Goal: Information Seeking & Learning: Learn about a topic

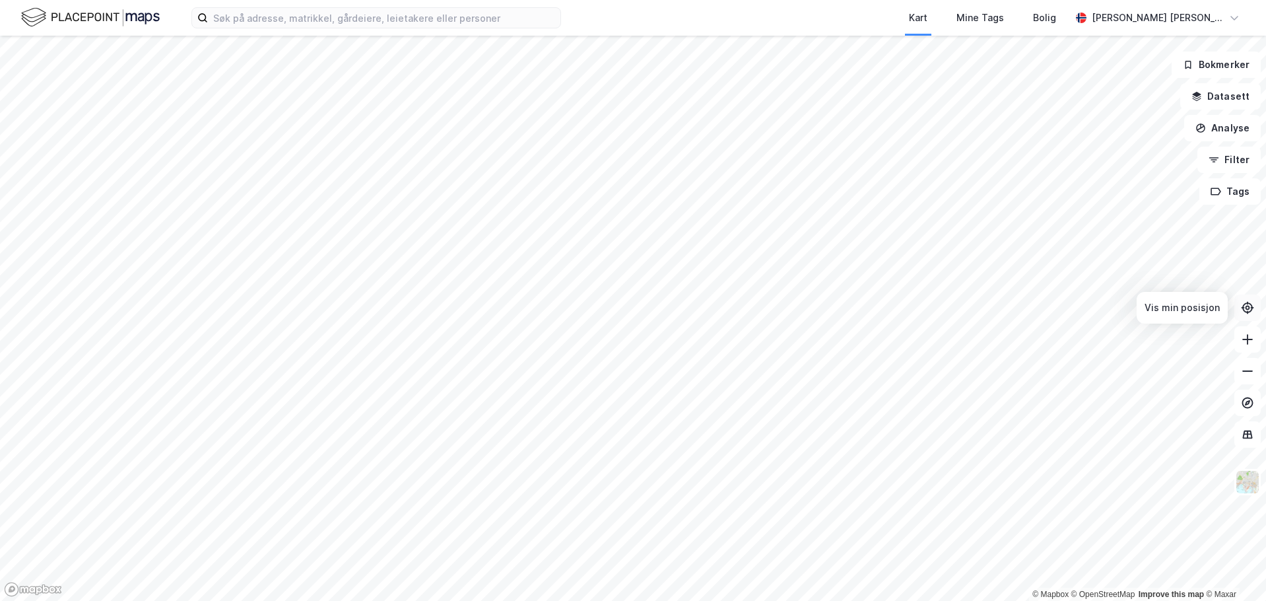
click at [1245, 306] on icon at bounding box center [1247, 307] width 13 height 13
click at [953, 0] on html "Kart Mine Tags [PERSON_NAME] [PERSON_NAME] © Mapbox © OpenStreetMap Improve thi…" at bounding box center [633, 300] width 1266 height 601
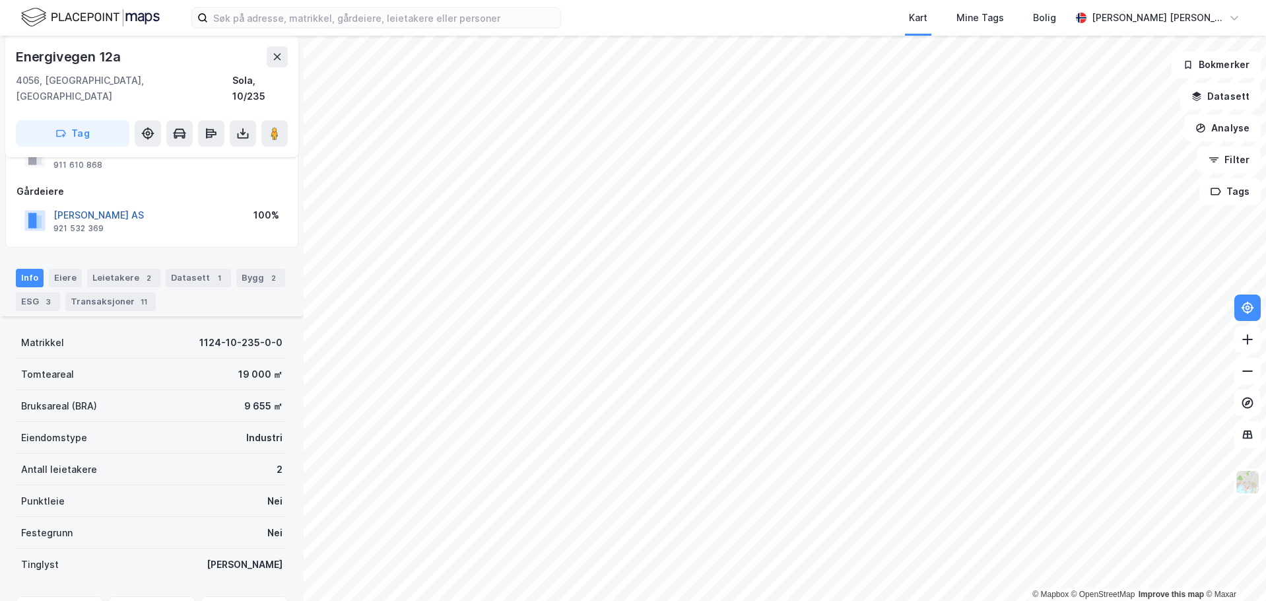
scroll to position [34, 0]
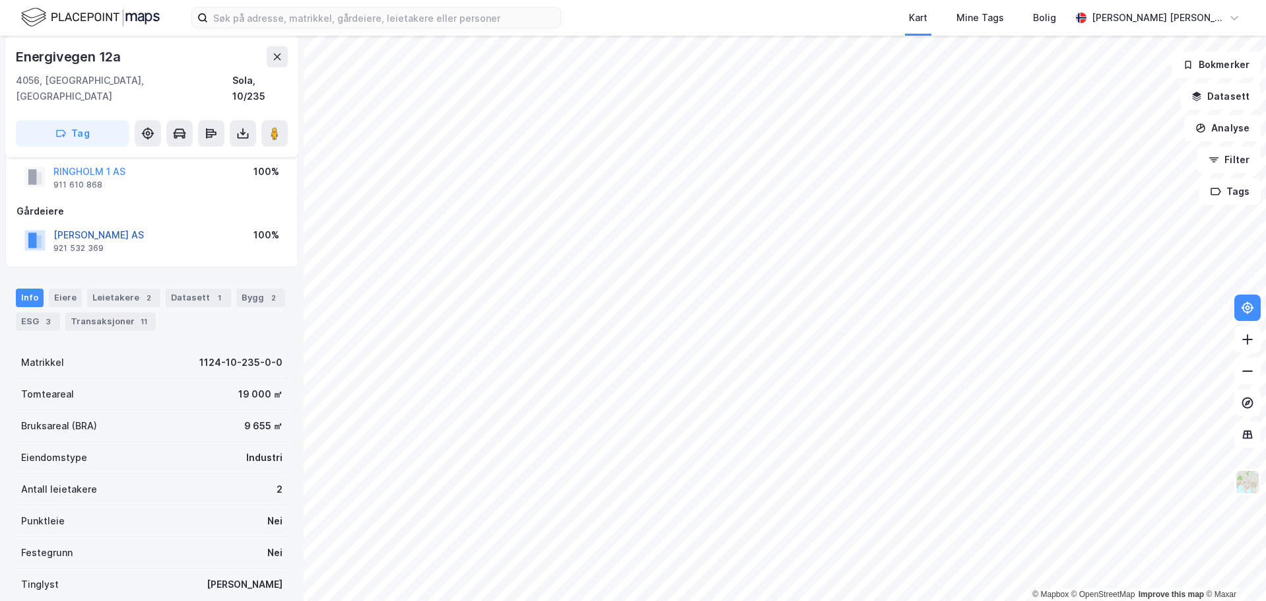
click at [0, 0] on button "[PERSON_NAME] AS" at bounding box center [0, 0] width 0 height 0
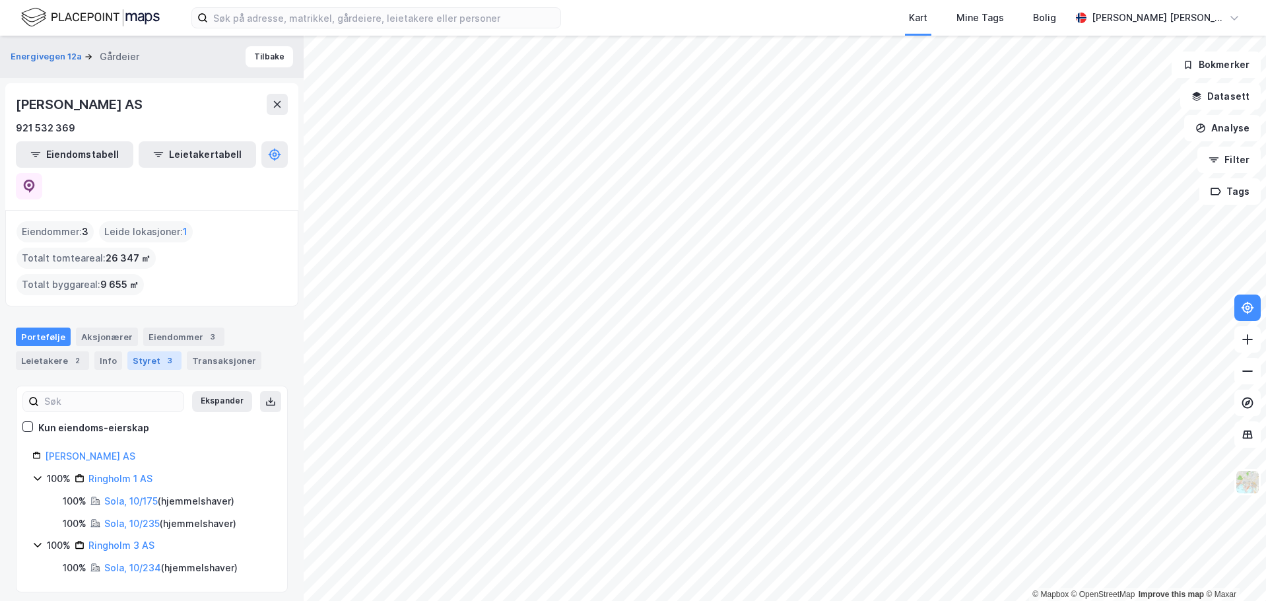
click at [139, 351] on div "Styret 3" at bounding box center [154, 360] width 54 height 18
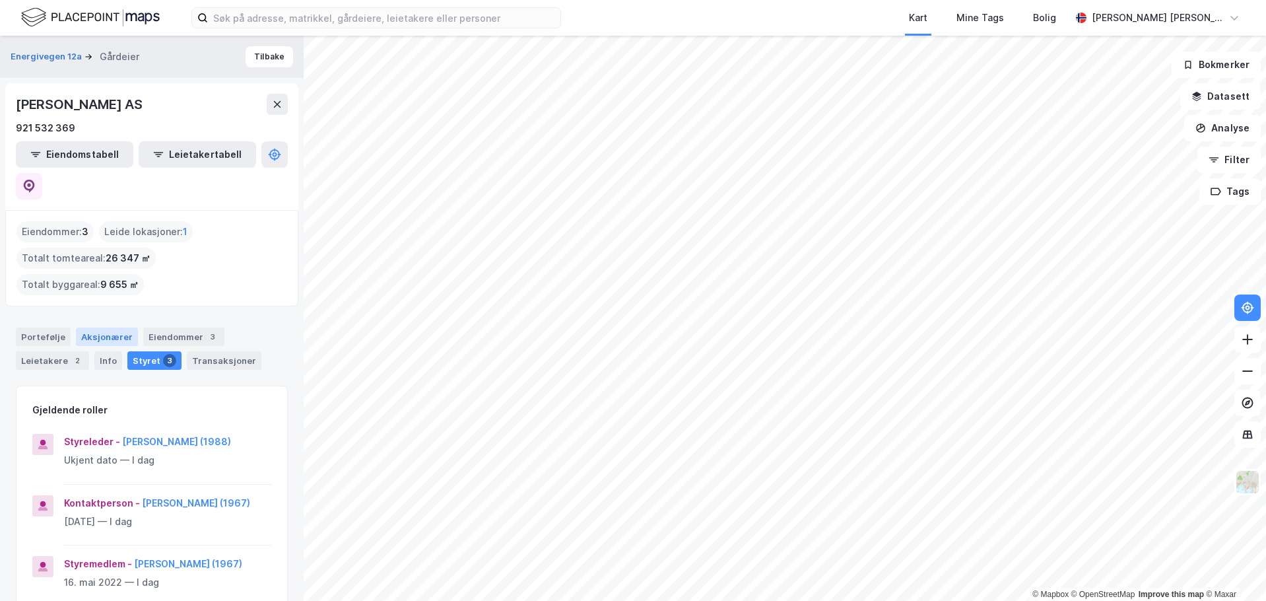
click at [106, 327] on div "Aksjonærer" at bounding box center [107, 336] width 62 height 18
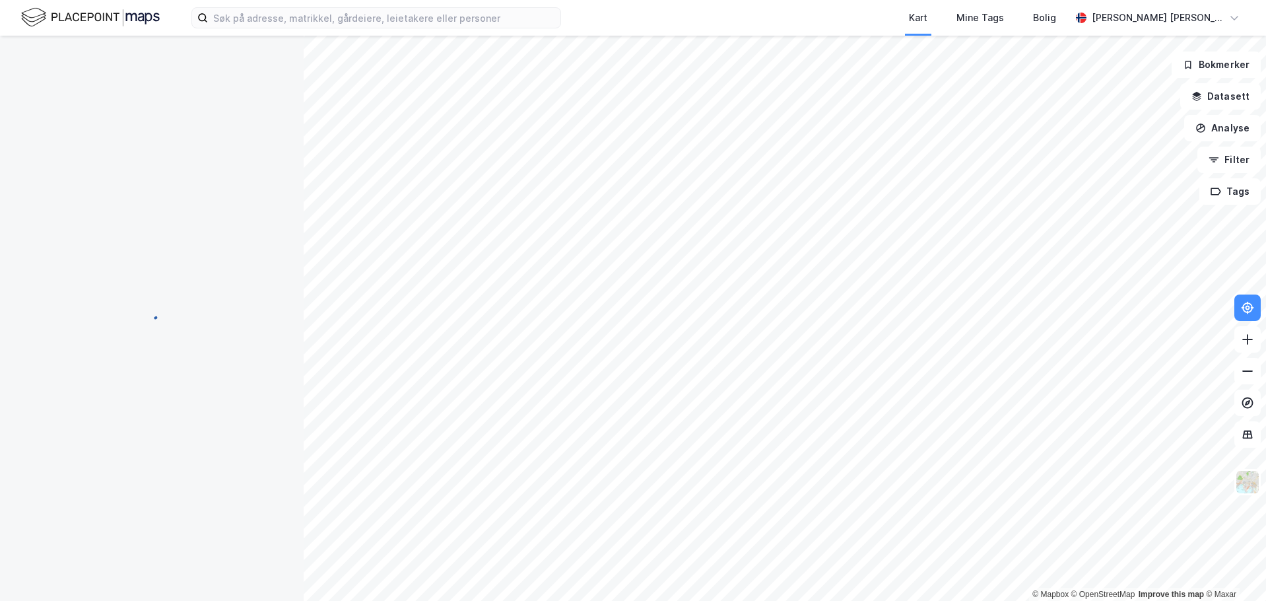
scroll to position [34, 0]
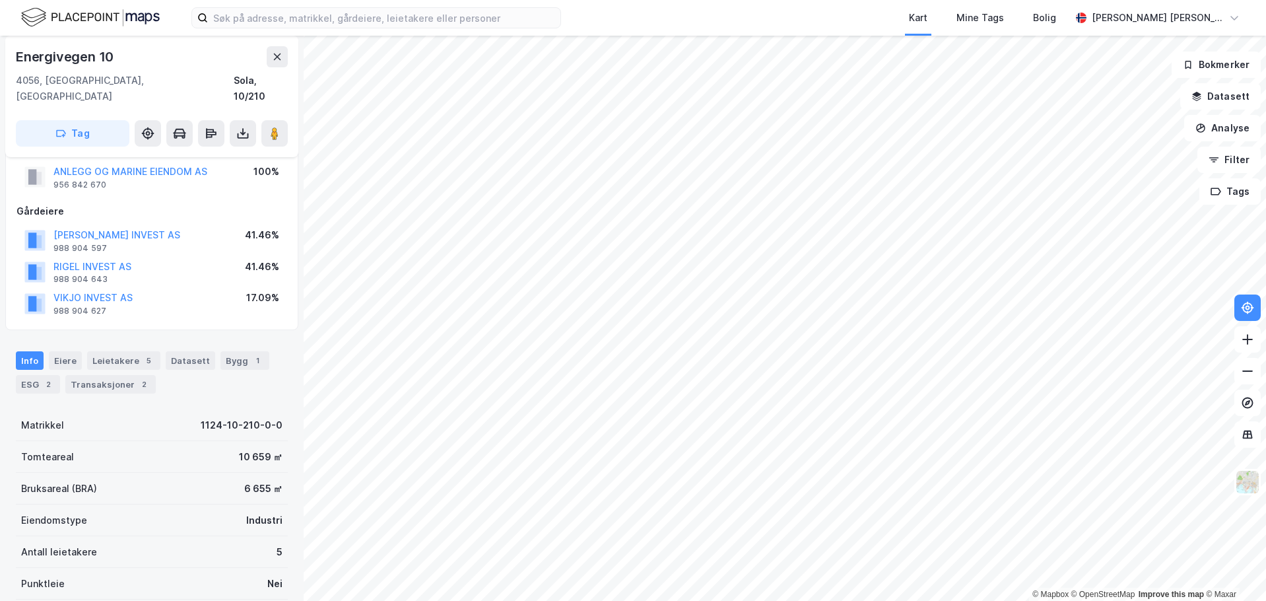
scroll to position [34, 0]
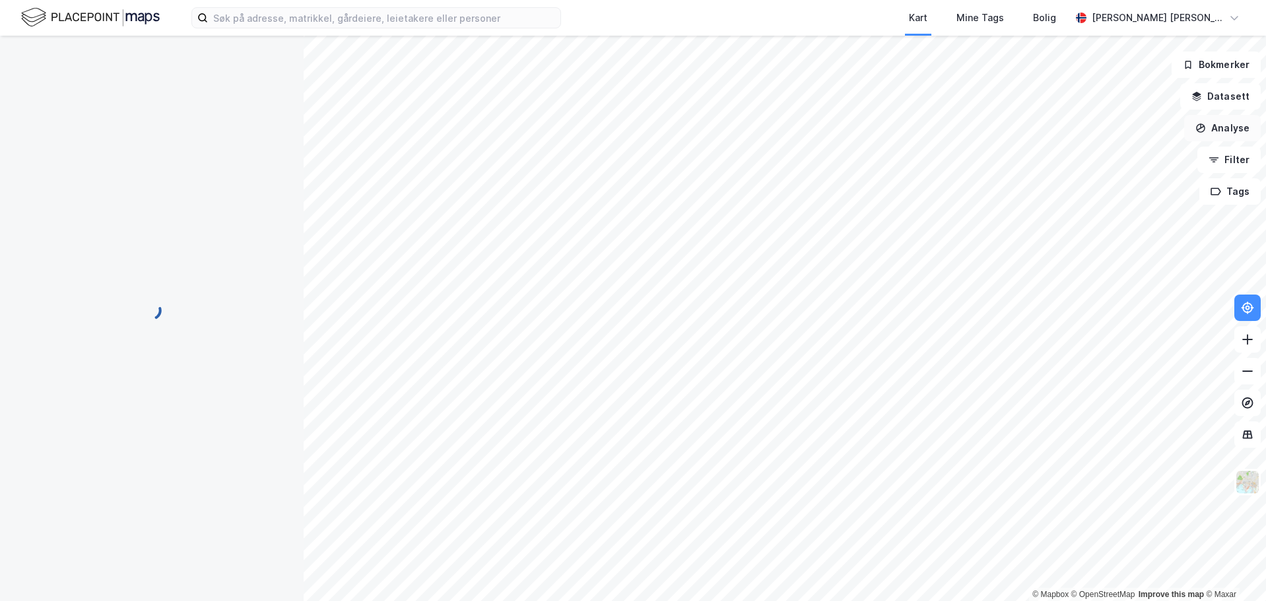
scroll to position [34, 0]
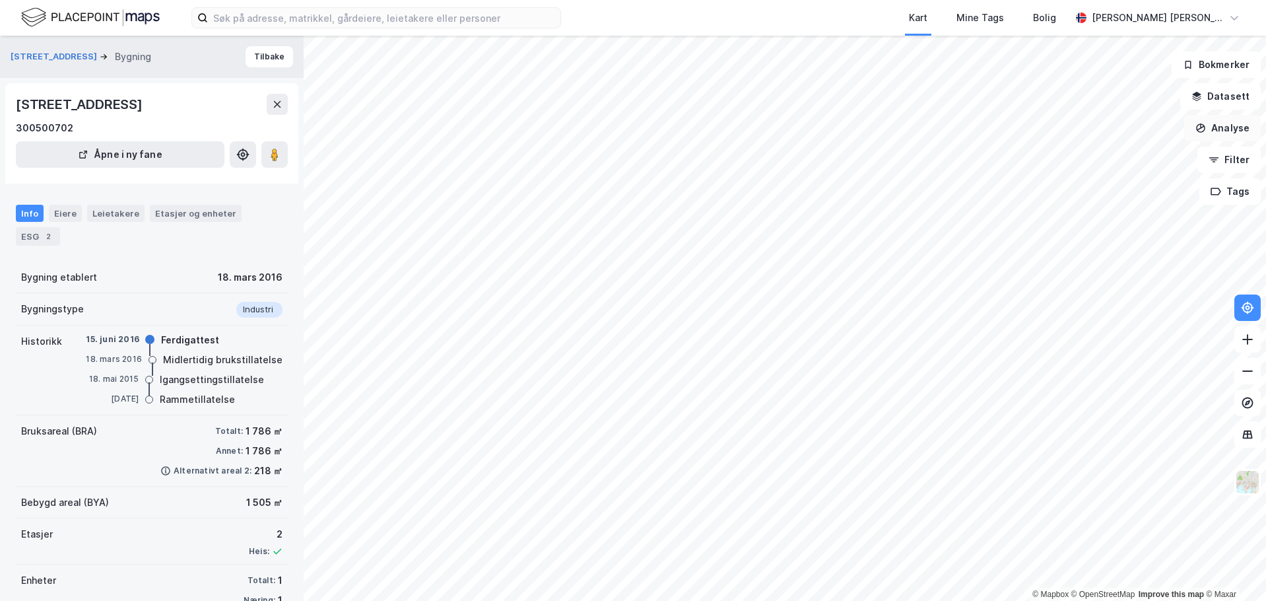
scroll to position [31, 0]
